Goal: Task Accomplishment & Management: Manage account settings

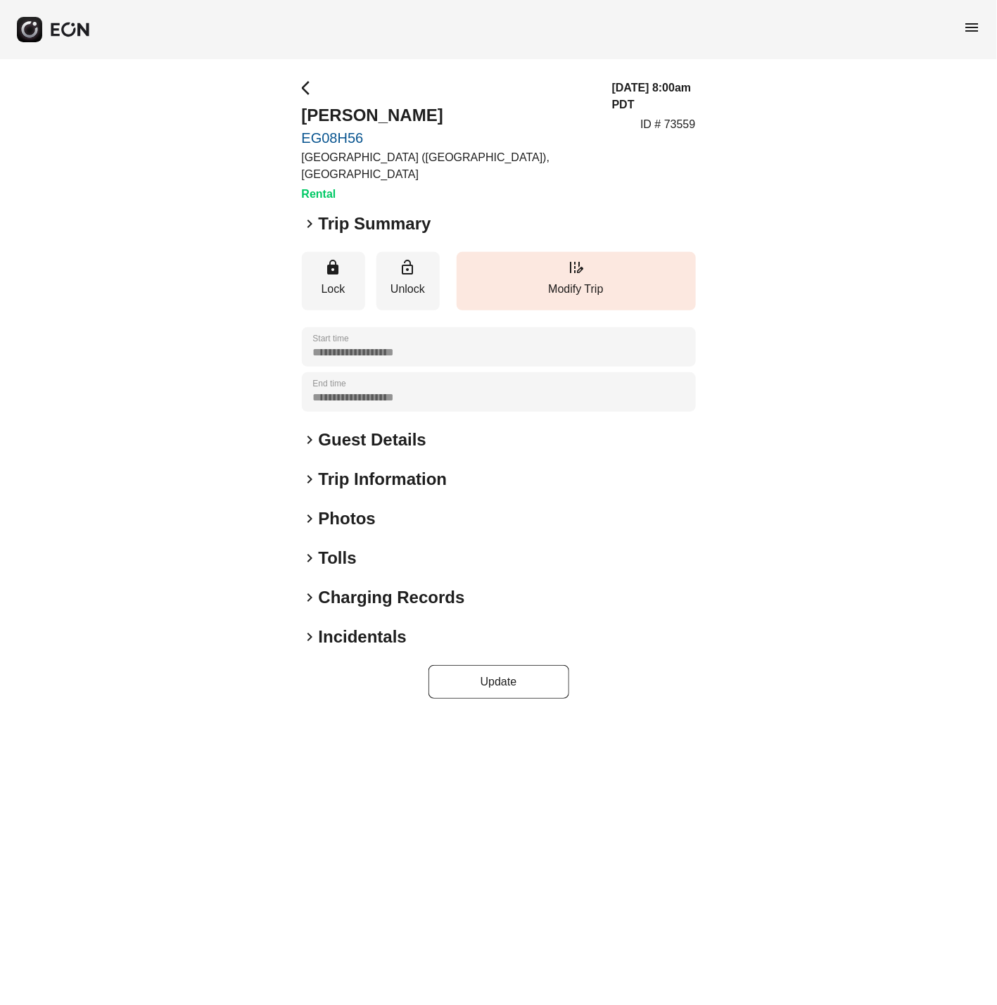
click at [311, 521] on span "keyboard_arrow_right" at bounding box center [310, 518] width 17 height 17
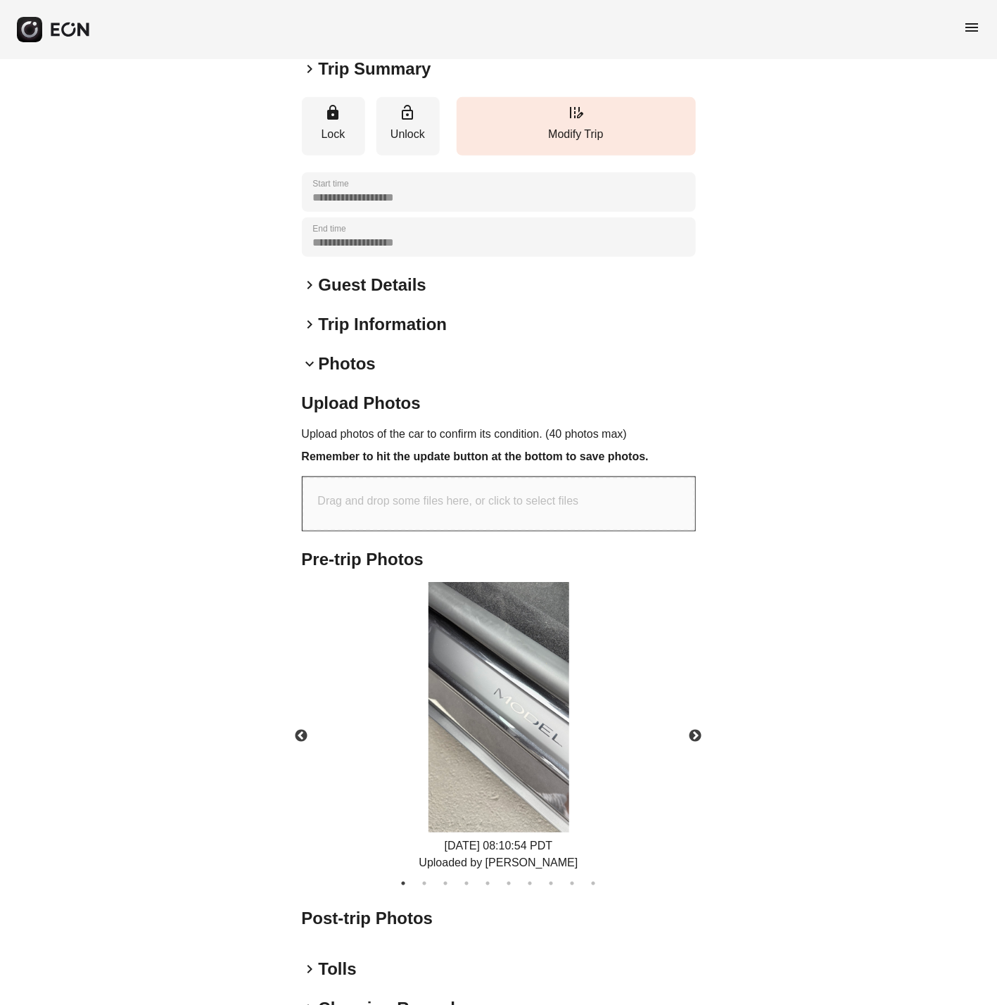
scroll to position [279, 0]
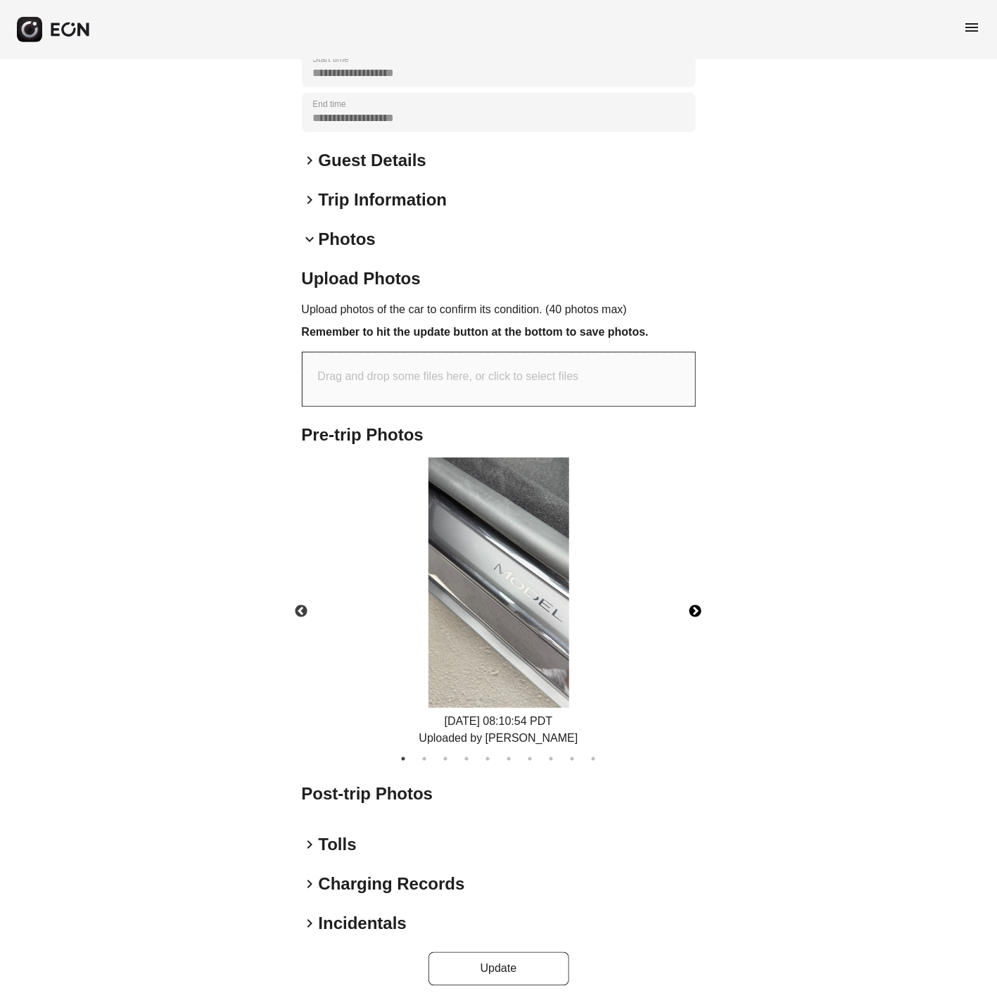
click at [697, 608] on button "Next" at bounding box center [695, 611] width 49 height 49
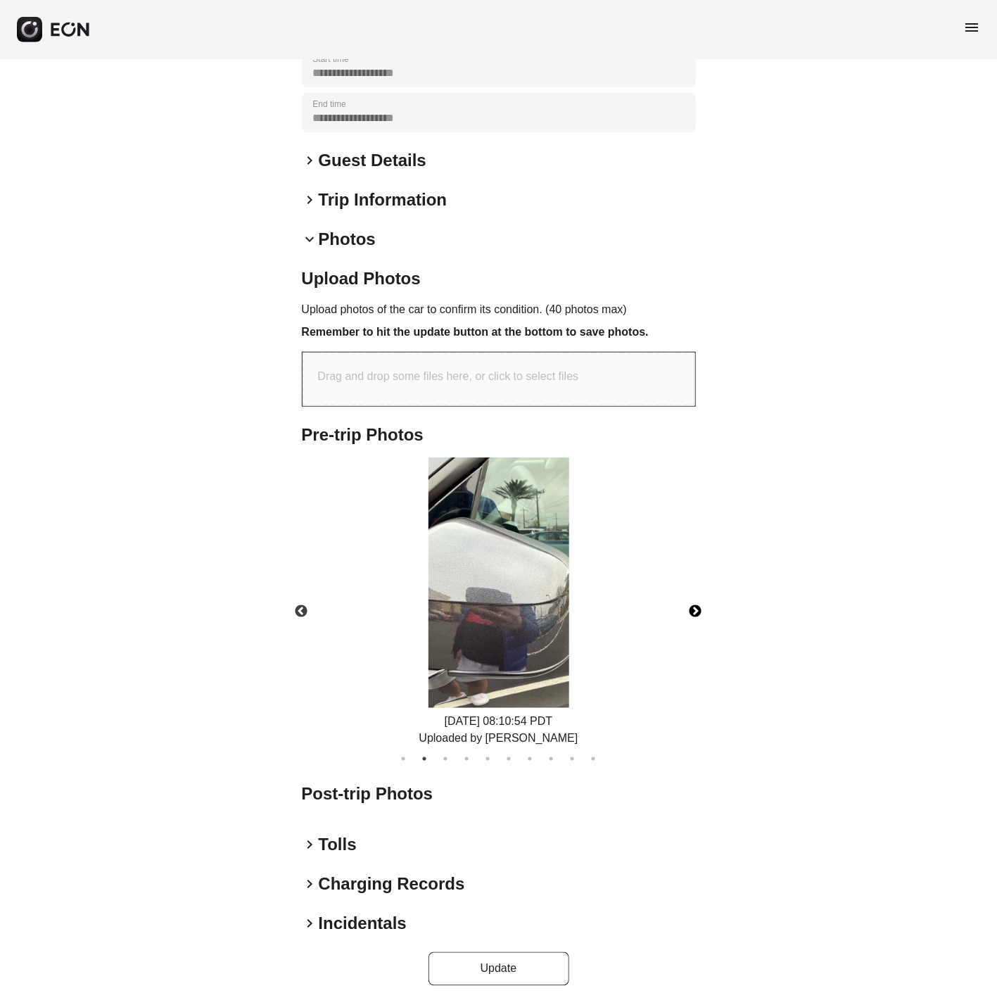
click at [697, 607] on button "Next" at bounding box center [695, 611] width 49 height 49
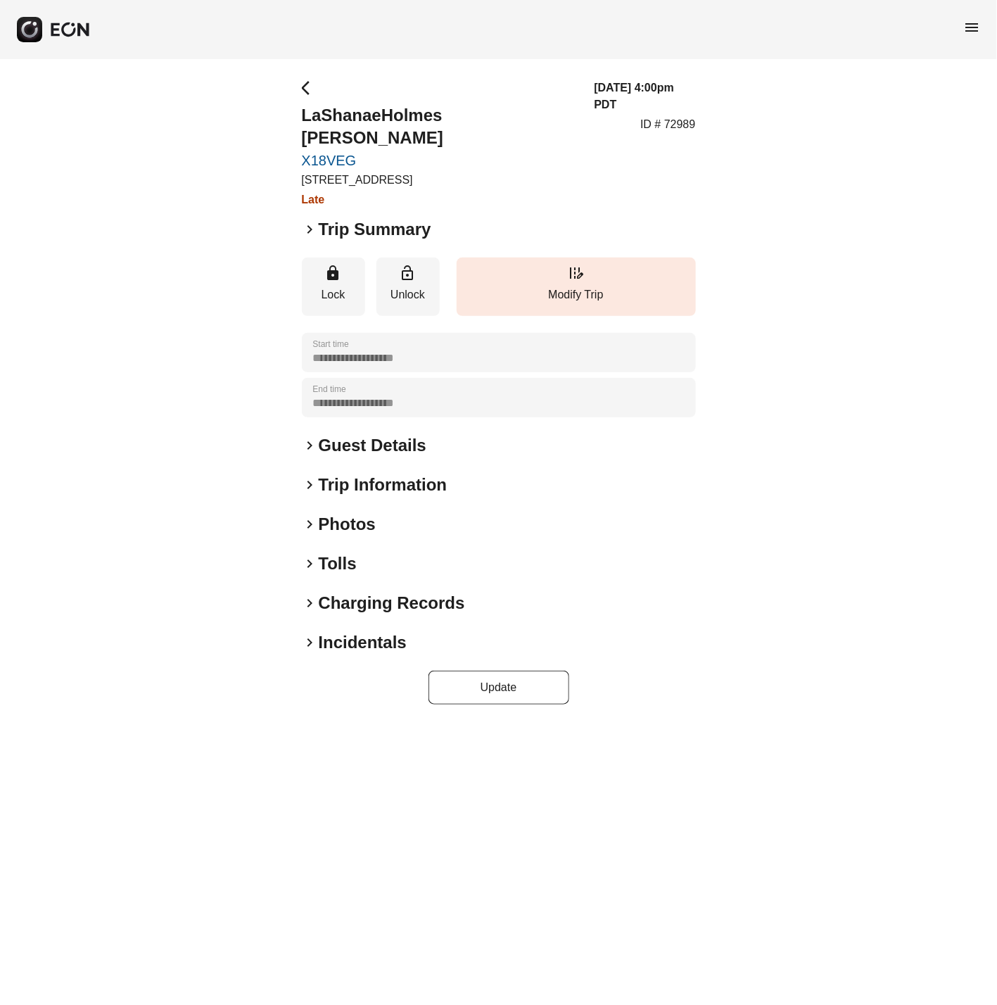
click at [313, 516] on span "keyboard_arrow_right" at bounding box center [310, 524] width 17 height 17
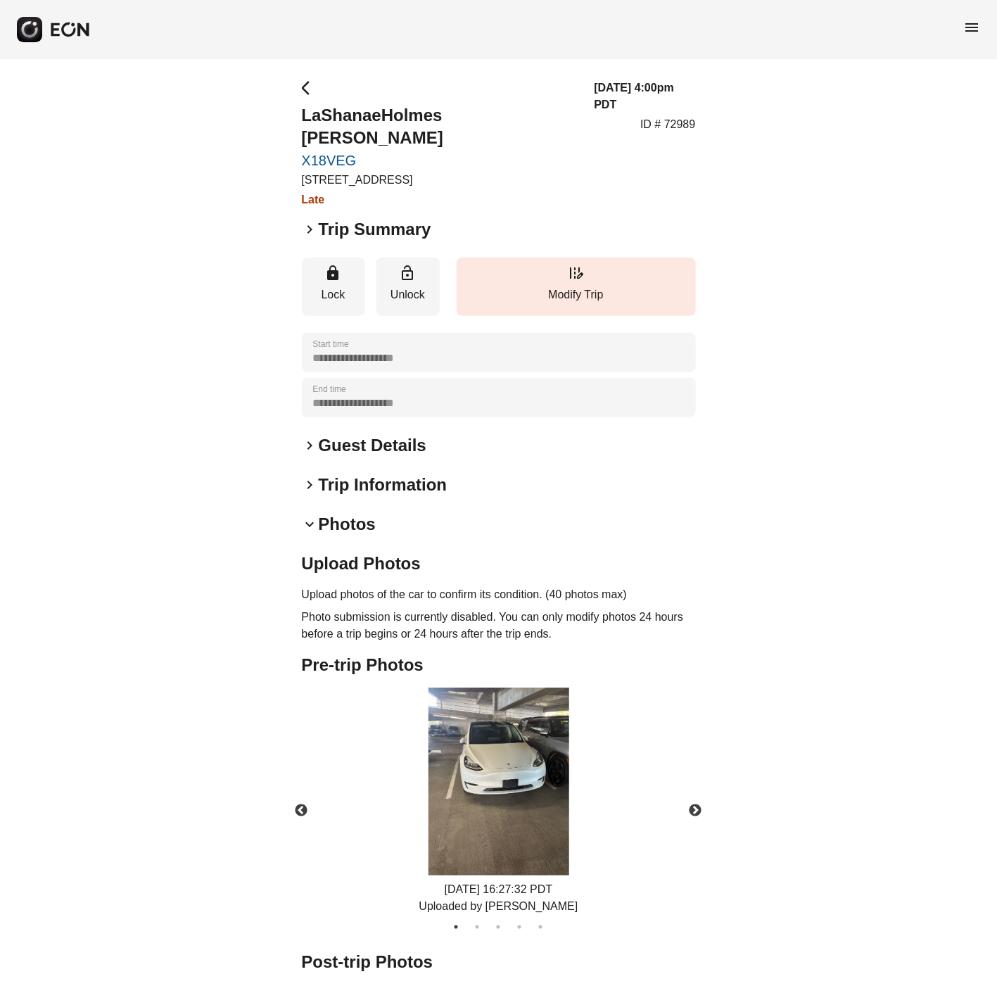
click at [462, 750] on img at bounding box center [499, 781] width 141 height 188
click at [694, 786] on button "Next" at bounding box center [695, 810] width 49 height 49
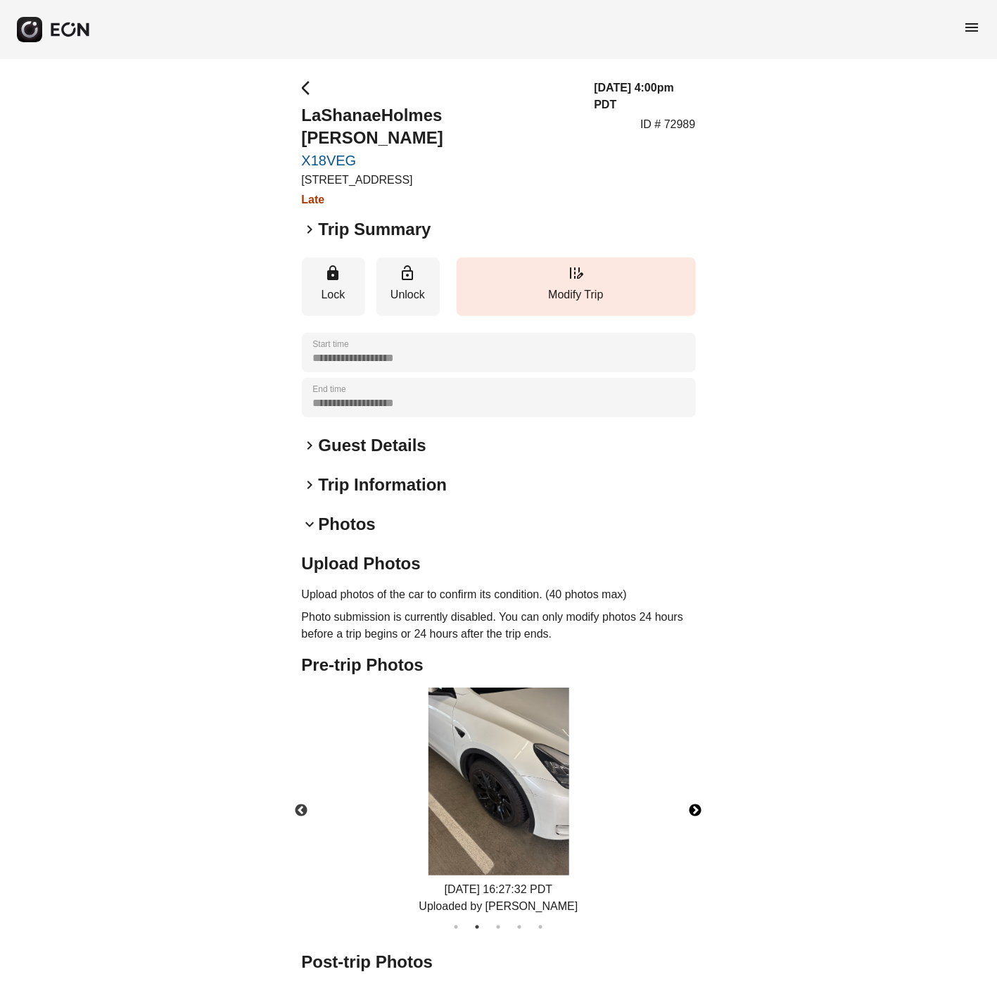
click at [694, 786] on button "Next" at bounding box center [695, 810] width 49 height 49
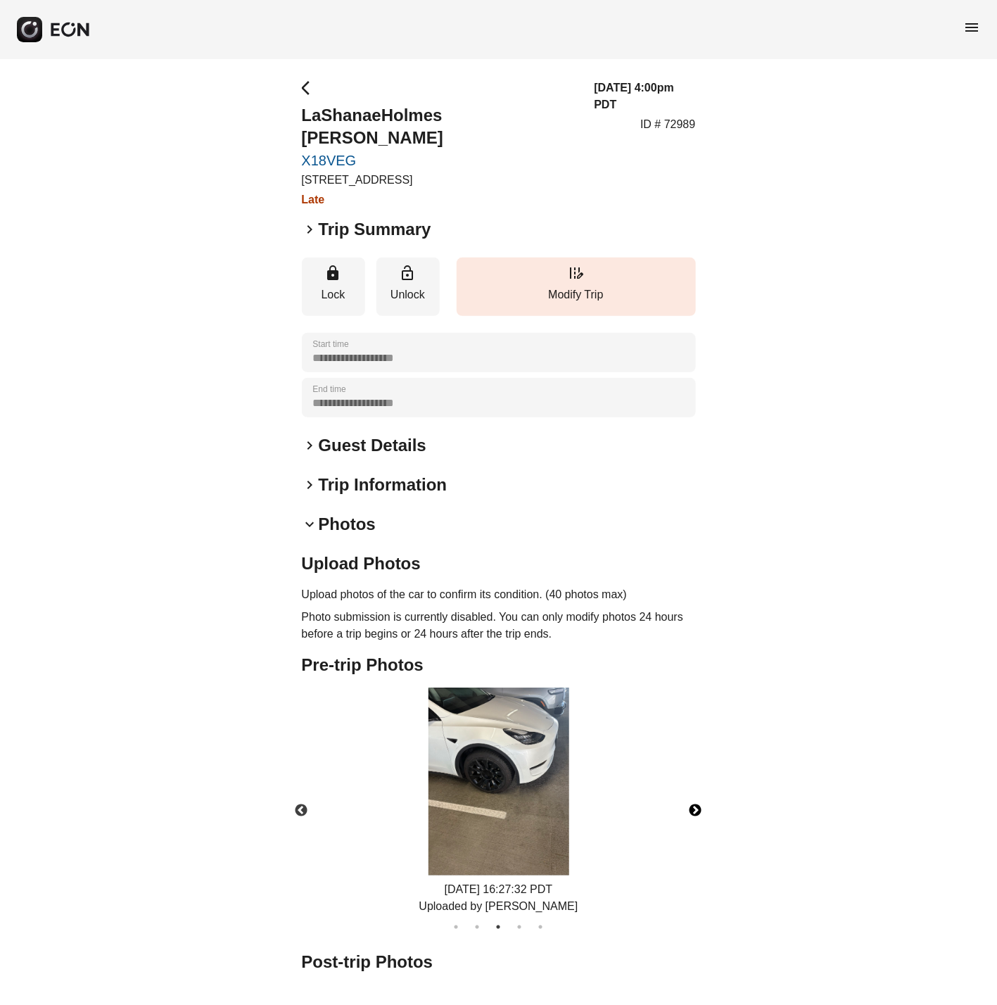
click at [694, 786] on button "Next" at bounding box center [695, 810] width 49 height 49
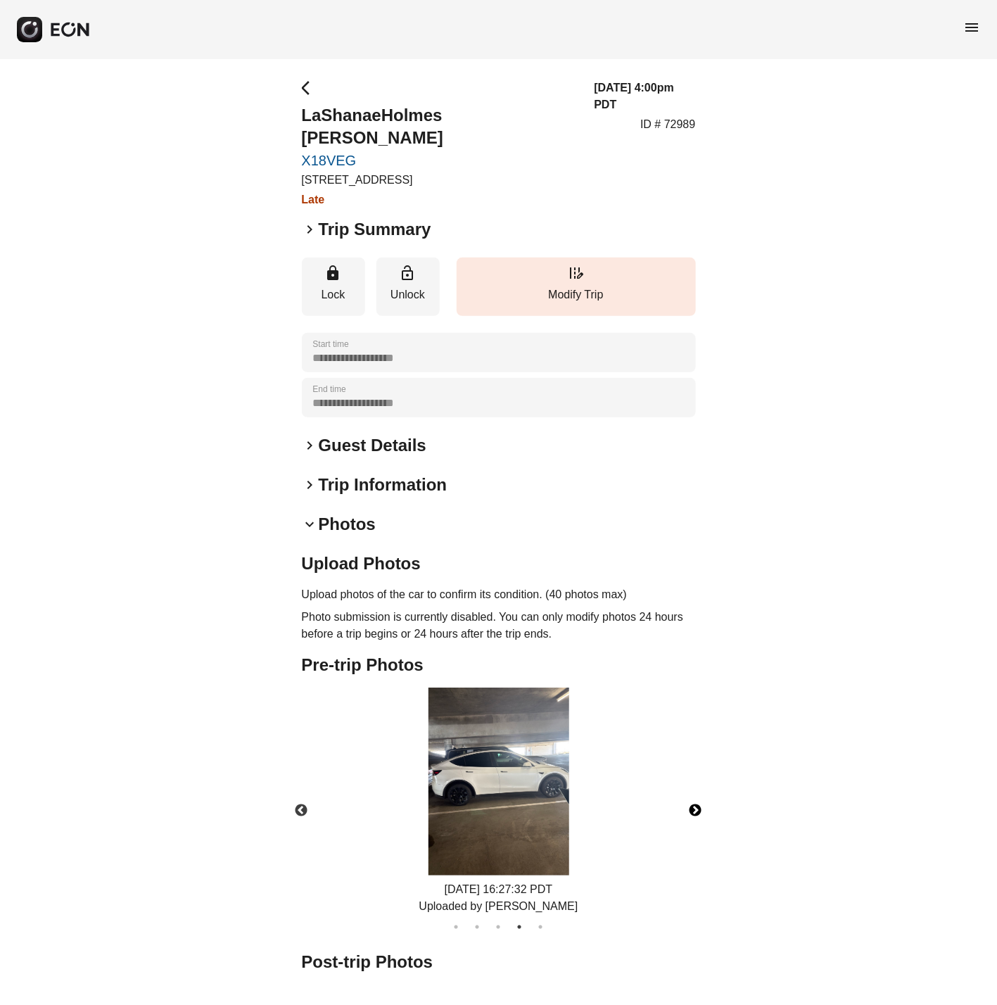
click at [694, 786] on button "Next" at bounding box center [695, 810] width 49 height 49
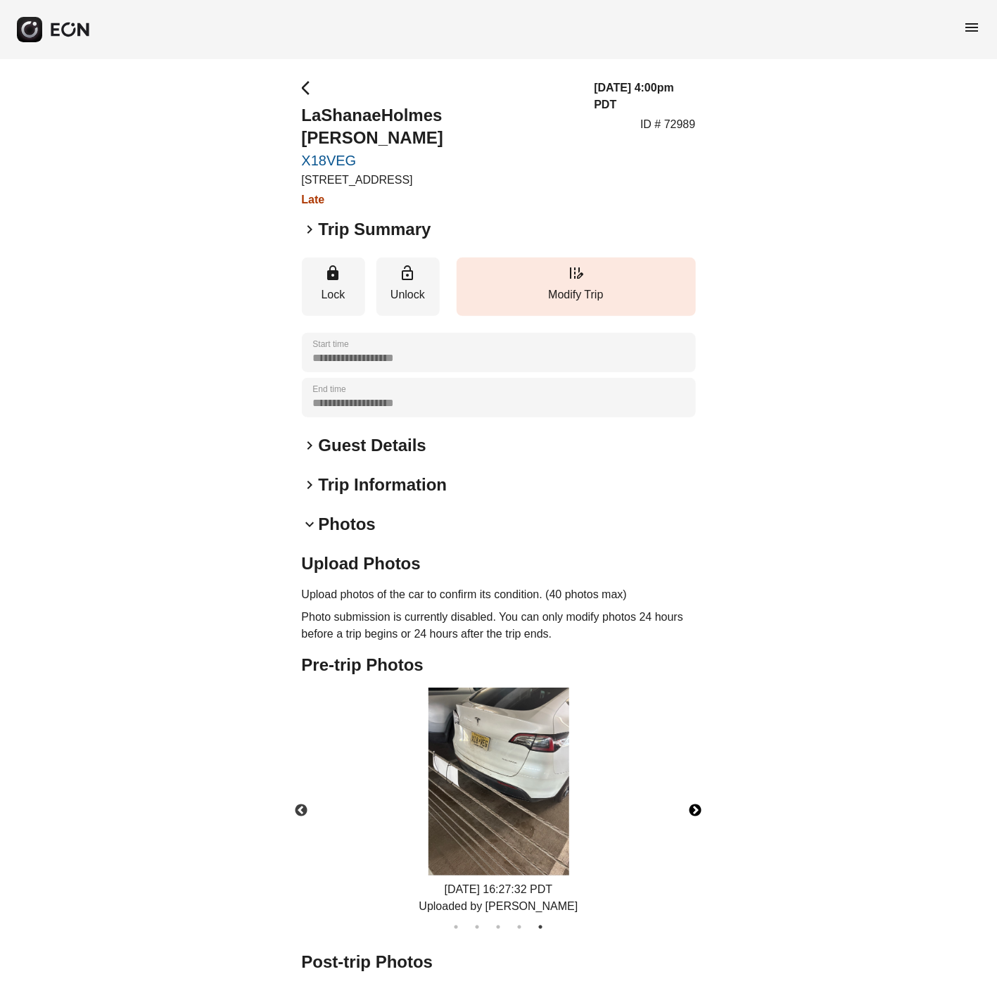
click at [695, 786] on button "Next" at bounding box center [695, 810] width 49 height 49
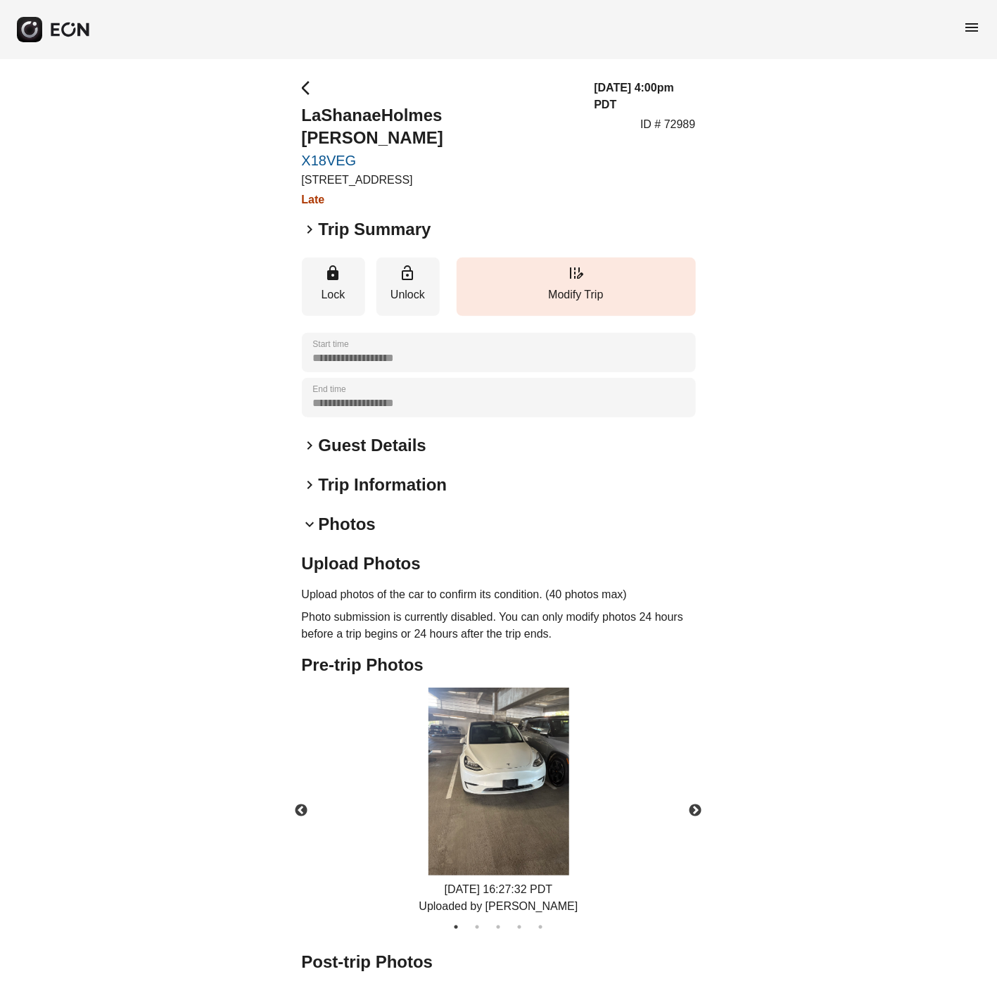
click at [970, 30] on span "menu" at bounding box center [971, 27] width 17 height 17
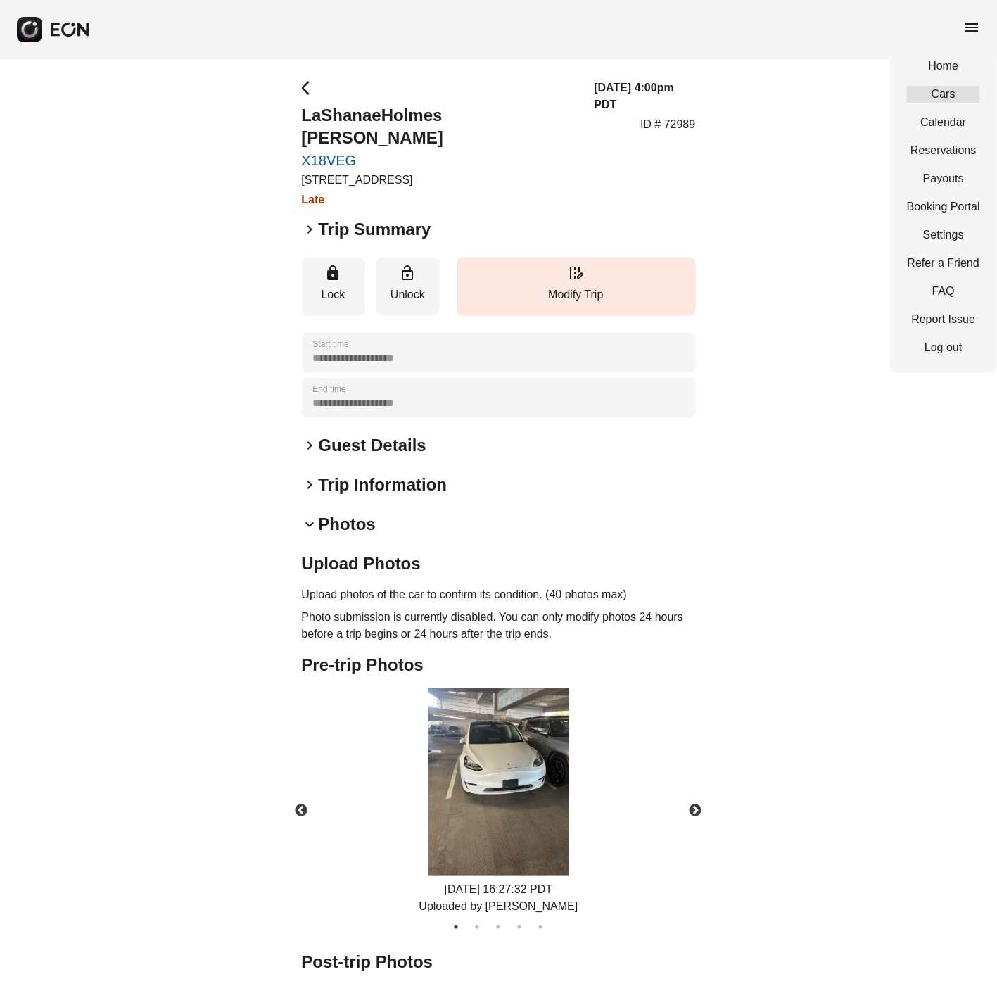
click at [946, 96] on link "Cars" at bounding box center [943, 94] width 73 height 17
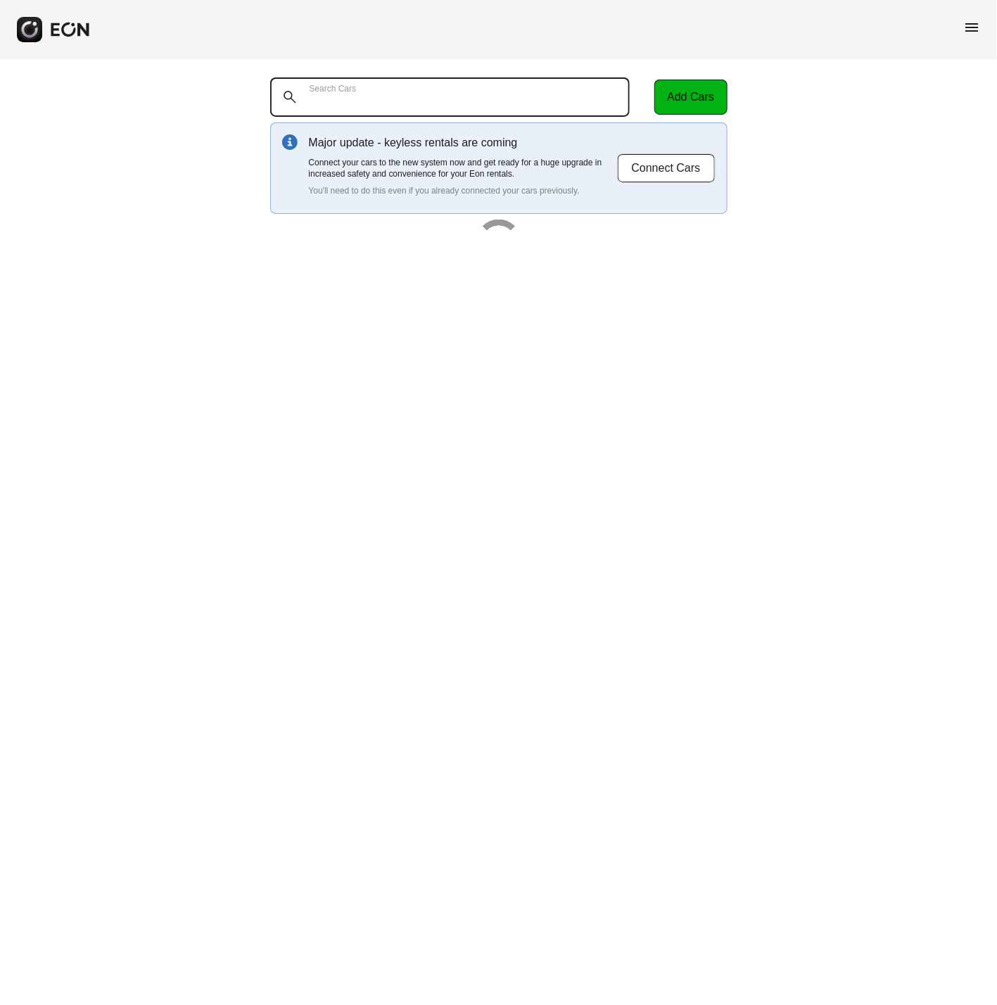
click at [483, 108] on Cars "Search Cars" at bounding box center [450, 96] width 360 height 39
paste Cars "*******"
type Cars "*******"
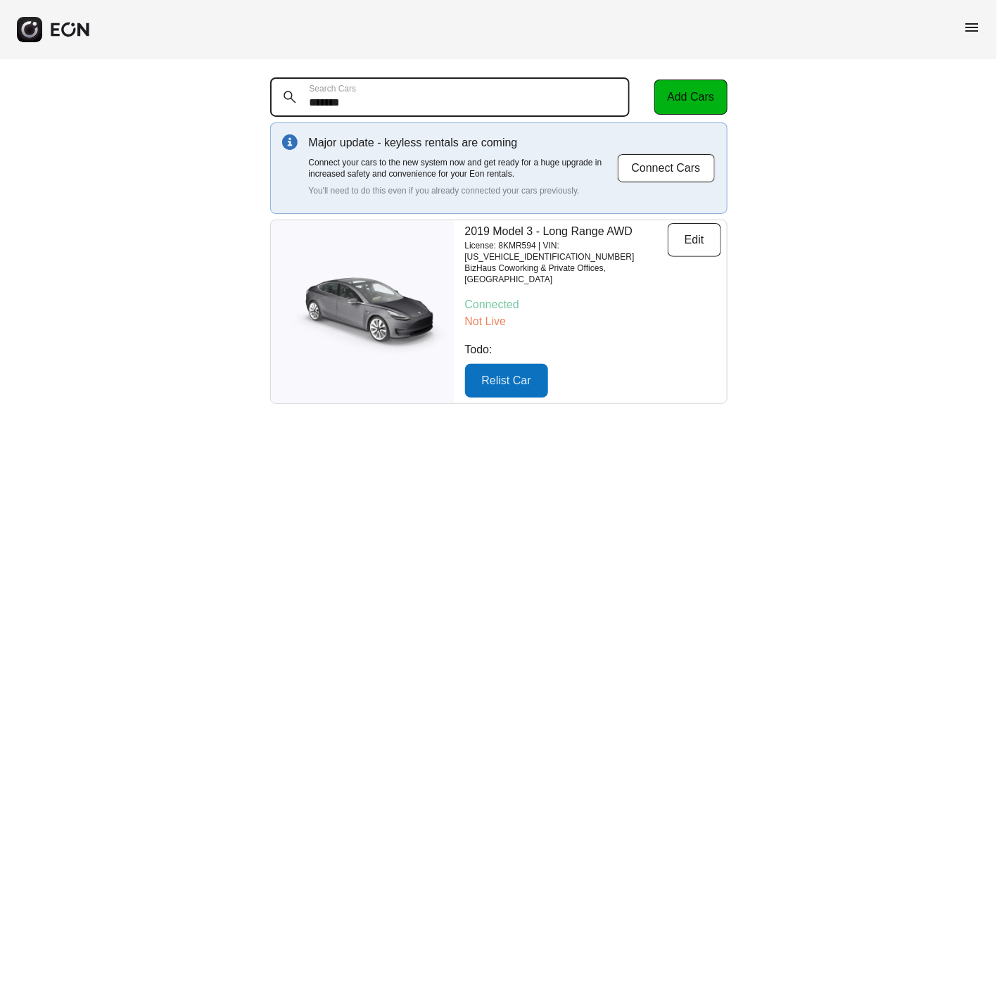
drag, startPoint x: 374, startPoint y: 103, endPoint x: 307, endPoint y: 104, distance: 67.6
click at [307, 104] on Cars "*******" at bounding box center [450, 96] width 360 height 39
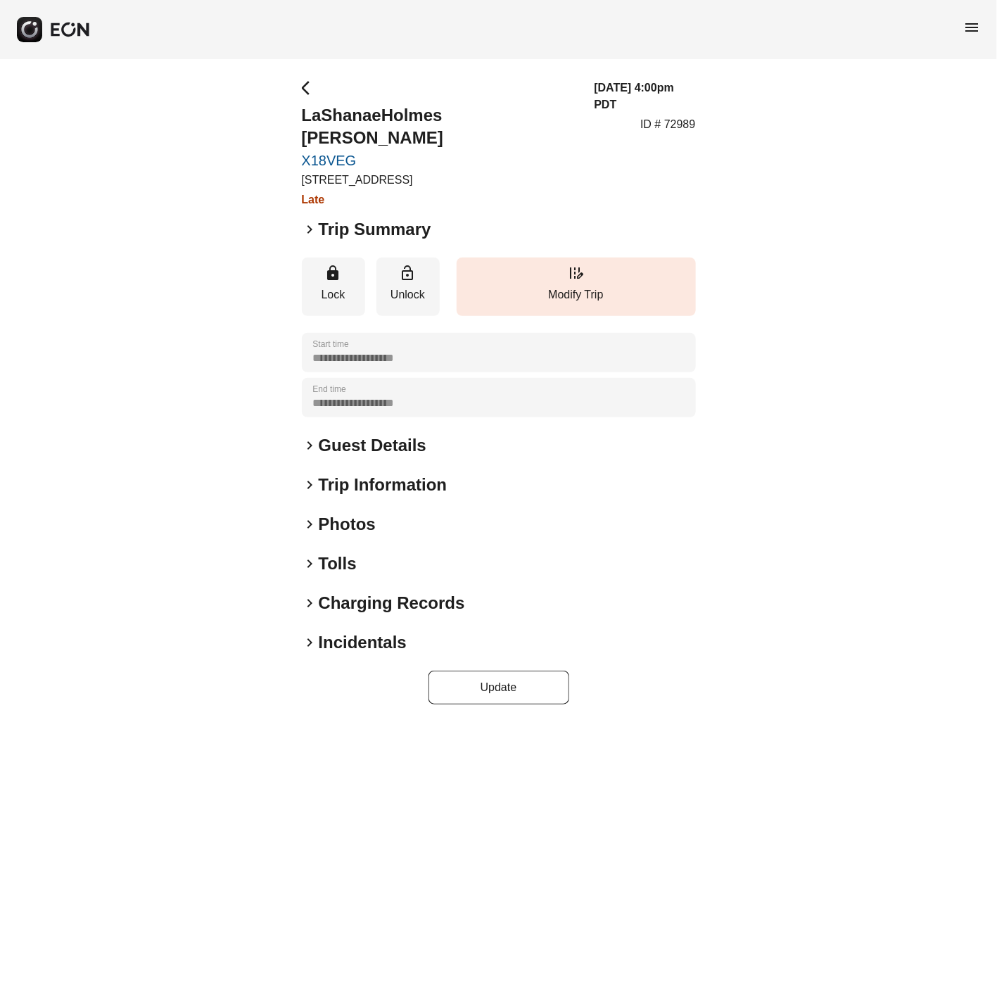
click at [308, 516] on span "keyboard_arrow_right" at bounding box center [310, 524] width 17 height 17
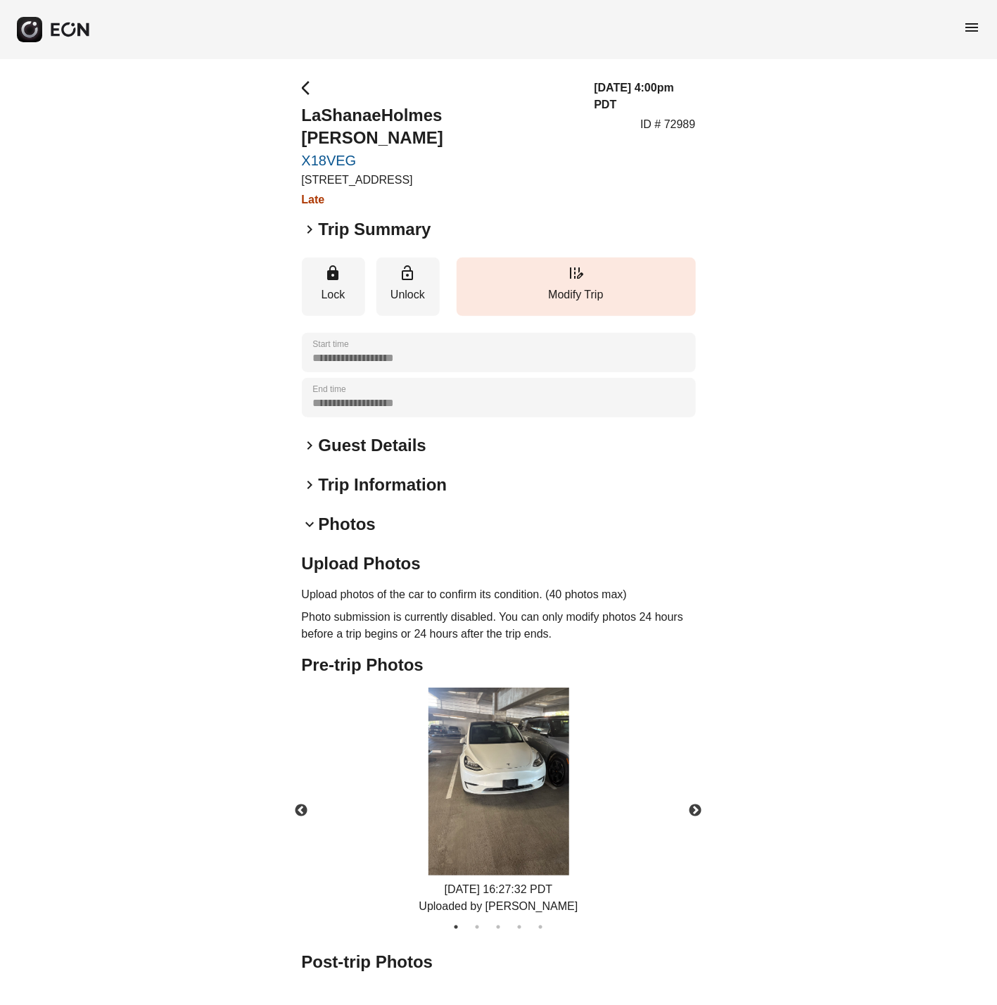
click at [471, 759] on img at bounding box center [499, 781] width 141 height 188
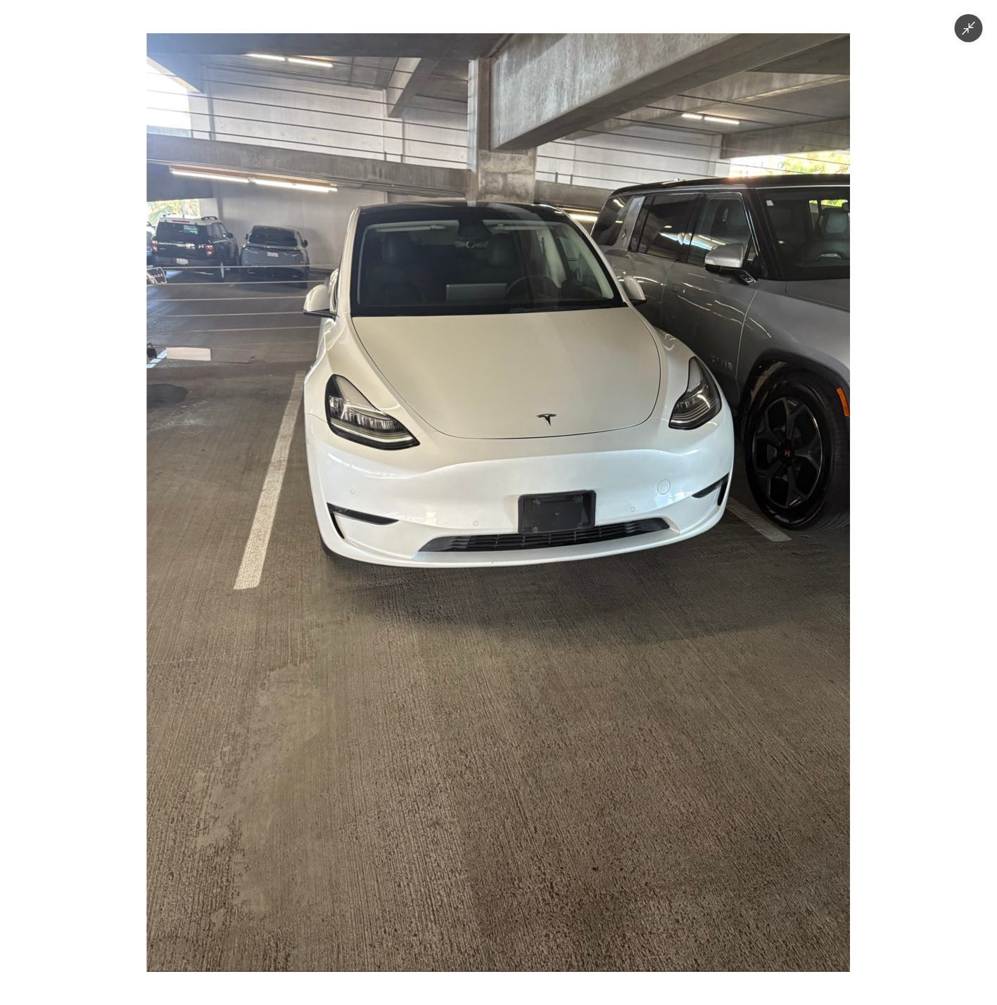
click at [914, 646] on div at bounding box center [498, 502] width 997 height 1005
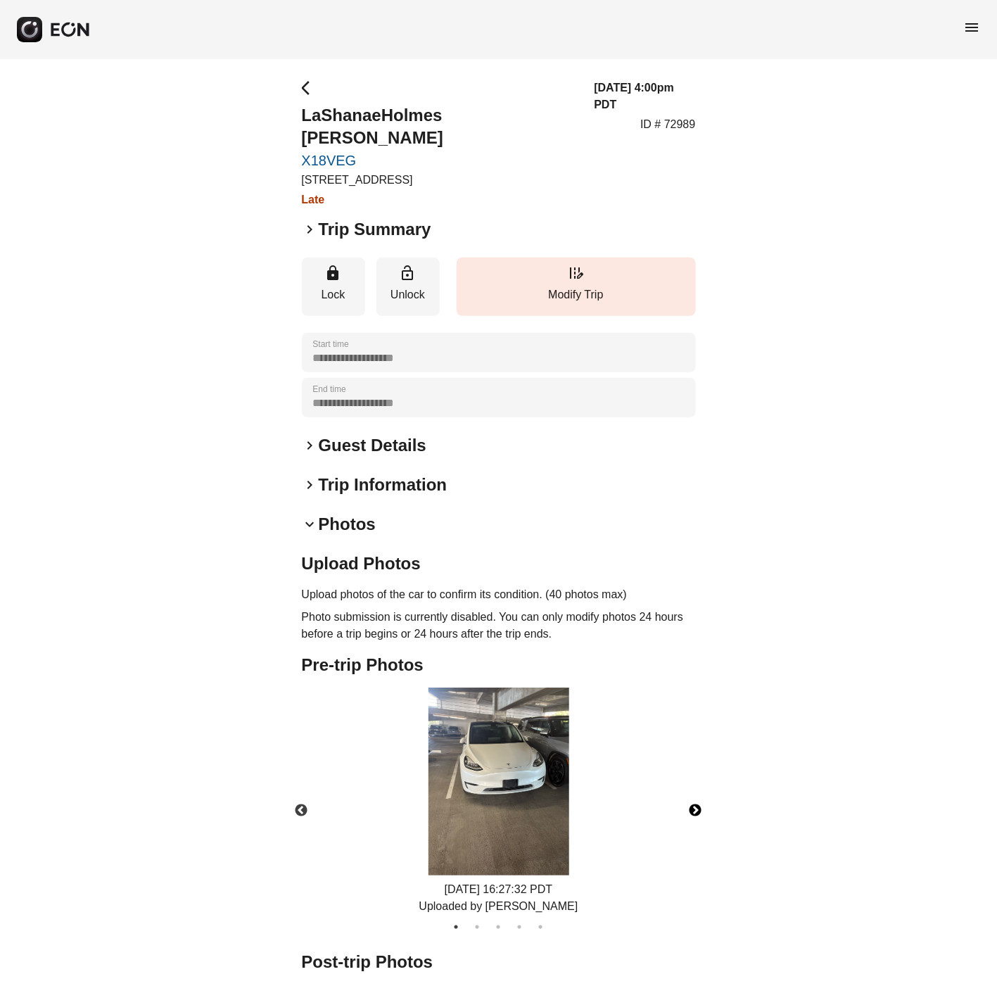
click at [699, 786] on button "Next" at bounding box center [695, 810] width 49 height 49
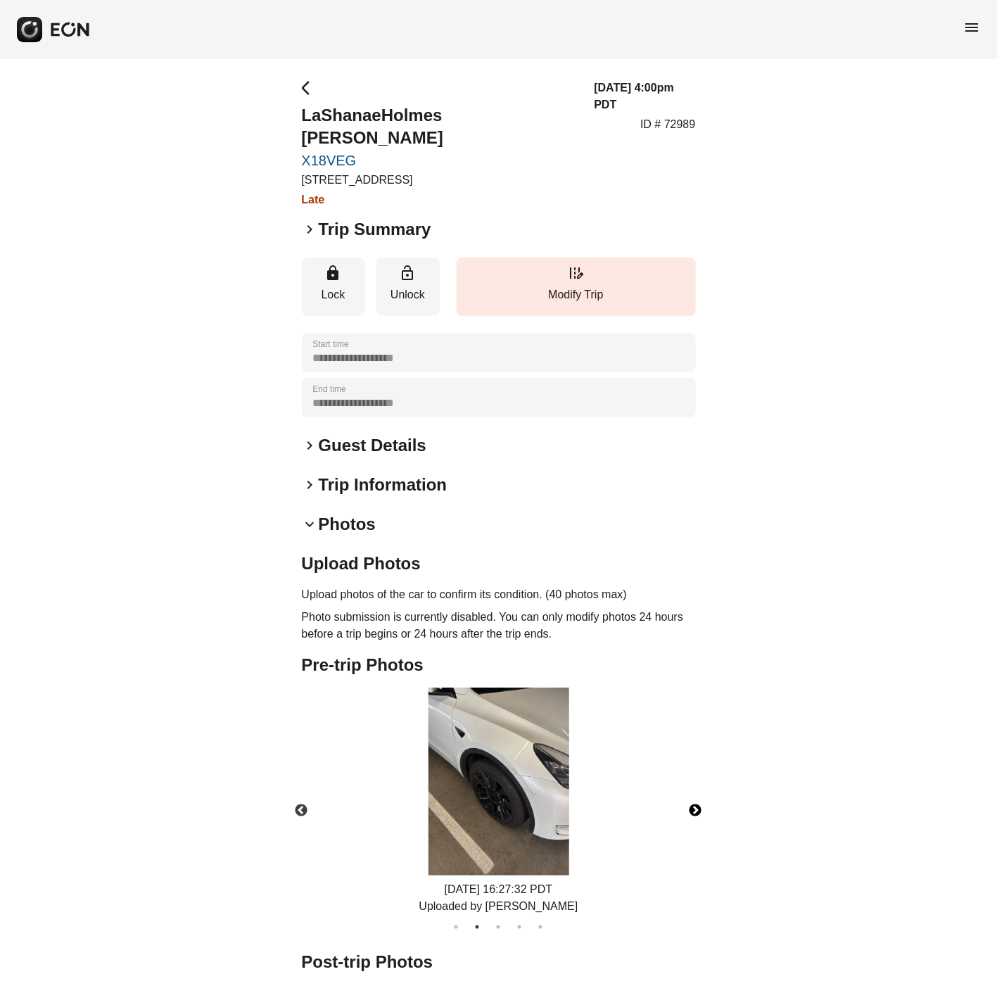
click at [699, 786] on button "Next" at bounding box center [695, 810] width 49 height 49
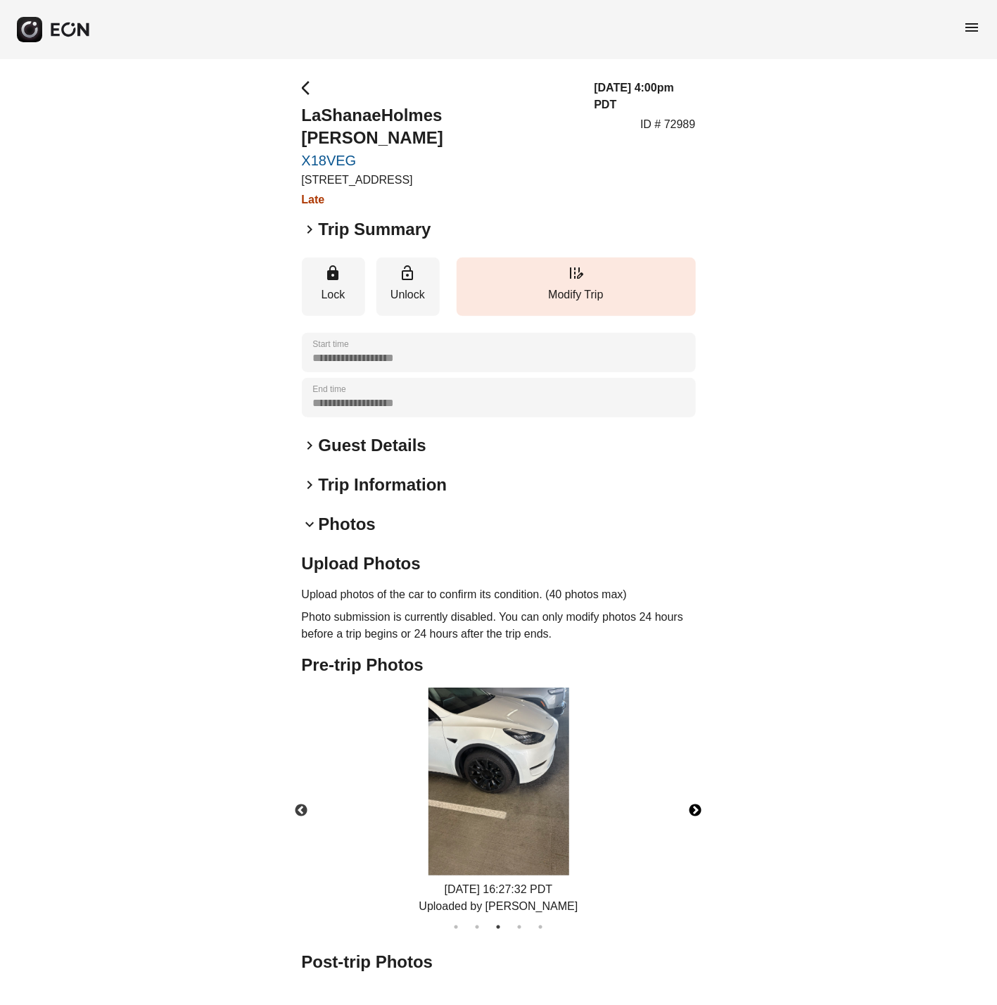
click at [699, 786] on button "Next" at bounding box center [695, 810] width 49 height 49
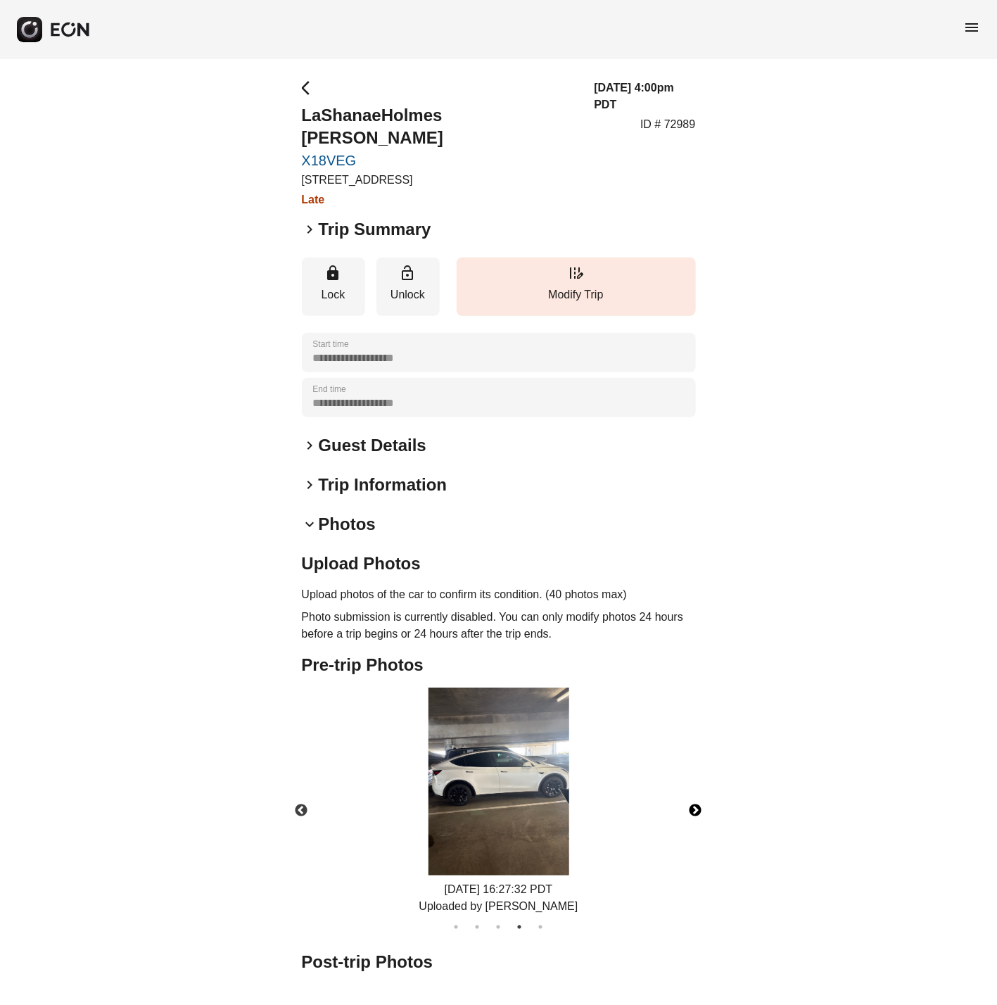
click at [699, 786] on button "Next" at bounding box center [695, 810] width 49 height 49
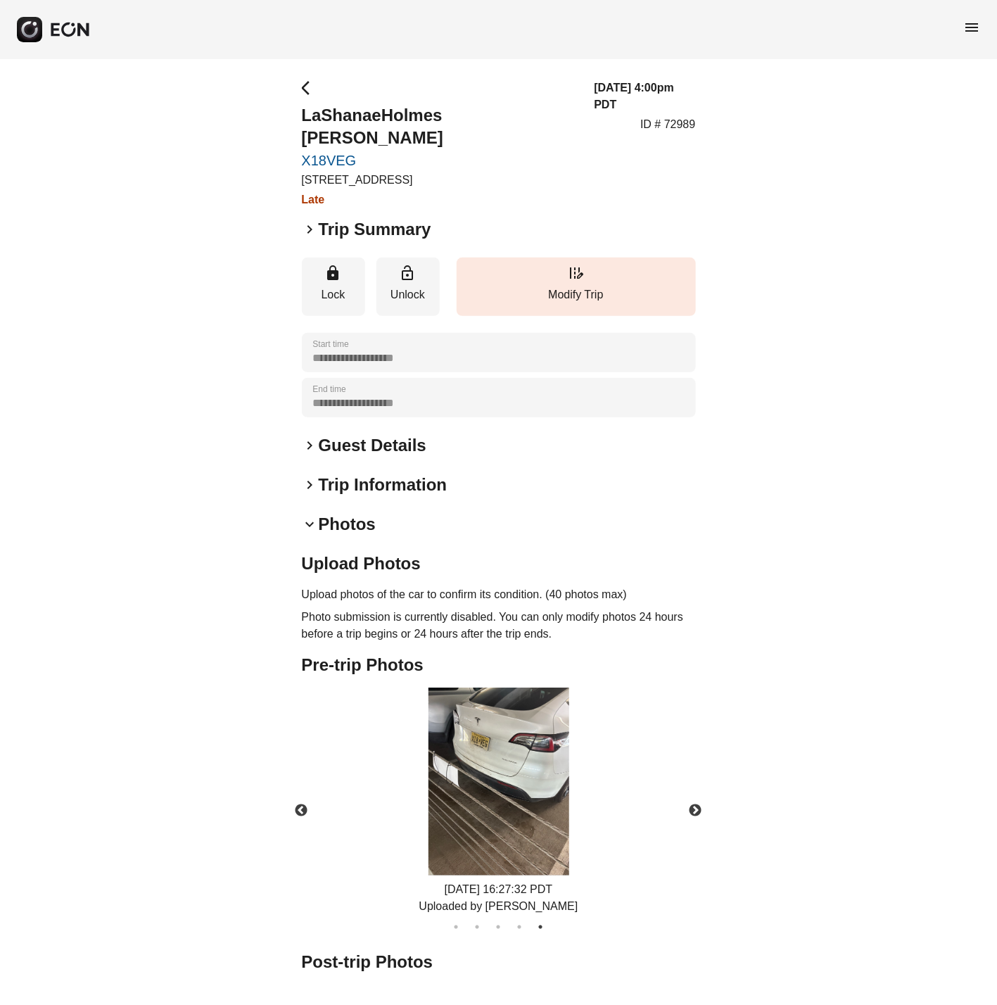
drag, startPoint x: 288, startPoint y: 116, endPoint x: 382, endPoint y: 110, distance: 94.5
click at [382, 110] on div "**********" at bounding box center [498, 616] width 997 height 1115
copy h2 "LaShanae"
